Goal: Task Accomplishment & Management: Manage account settings

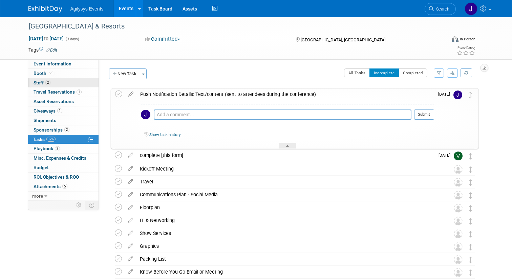
click at [61, 83] on link "2 Staff 2" at bounding box center [63, 82] width 70 height 9
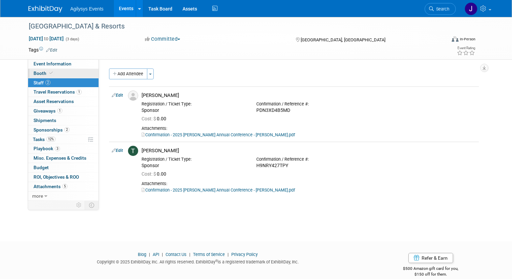
click at [61, 72] on link "Booth" at bounding box center [63, 73] width 70 height 9
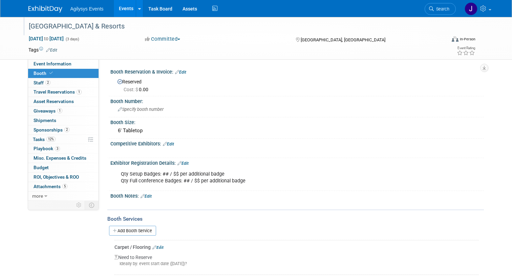
drag, startPoint x: 117, startPoint y: 26, endPoint x: 27, endPoint y: 25, distance: 90.0
click at [27, 25] on div "[GEOGRAPHIC_DATA] & Resorts" at bounding box center [231, 26] width 411 height 12
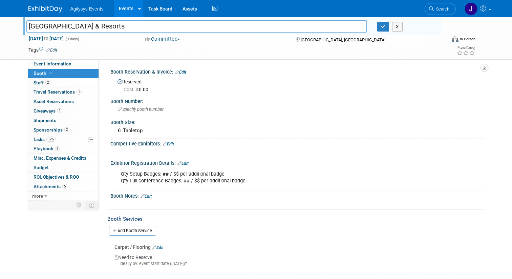
click at [100, 23] on input "[GEOGRAPHIC_DATA] & Resorts" at bounding box center [196, 26] width 340 height 12
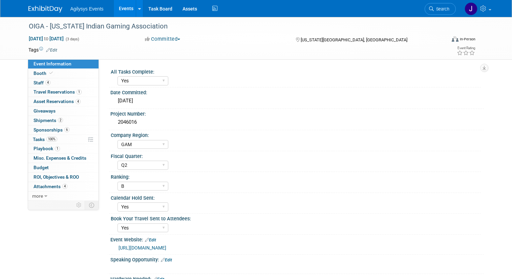
select select "Yes"
select select "GAM"
select select "Q2"
select select "B"
select select "Yes"
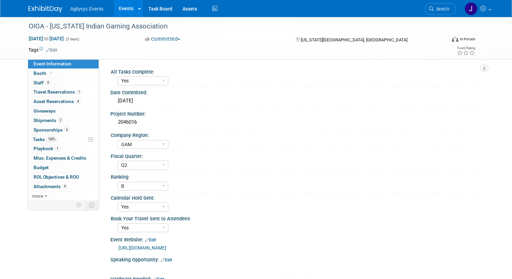
select select "Yes"
click at [59, 10] on img at bounding box center [45, 9] width 34 height 7
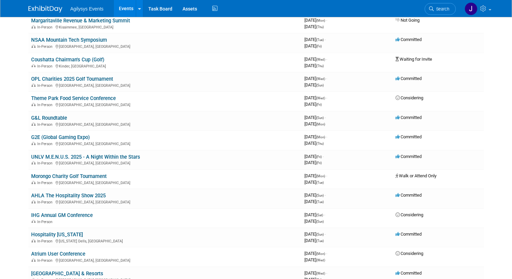
scroll to position [489, 0]
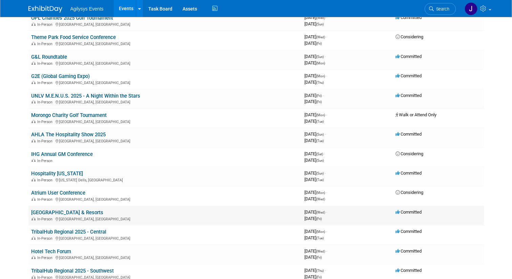
click at [74, 210] on link "[GEOGRAPHIC_DATA] & Resorts" at bounding box center [67, 212] width 72 height 6
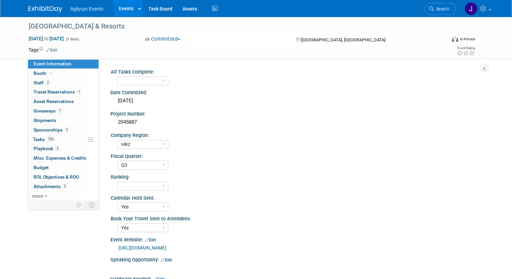
select select "HRC"
select select "Q3"
select select "Yes"
click at [166, 248] on link "[URL][DOMAIN_NAME]" at bounding box center [142, 247] width 48 height 5
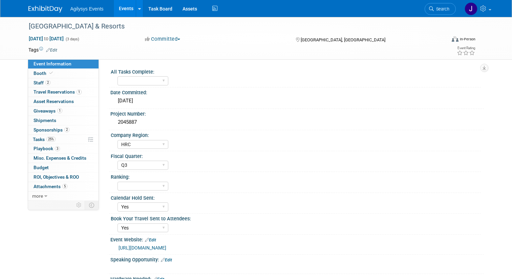
select select "HRC"
select select "Q3"
select select "Yes"
